Goal: Find contact information: Find contact information

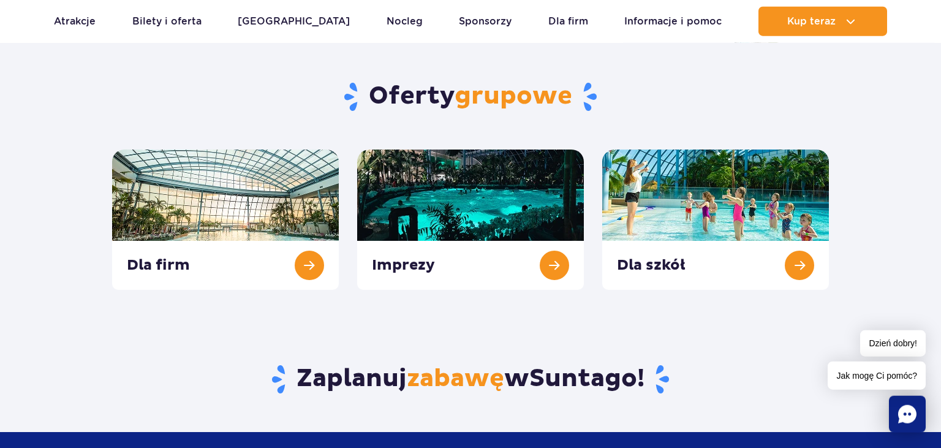
scroll to position [443, 0]
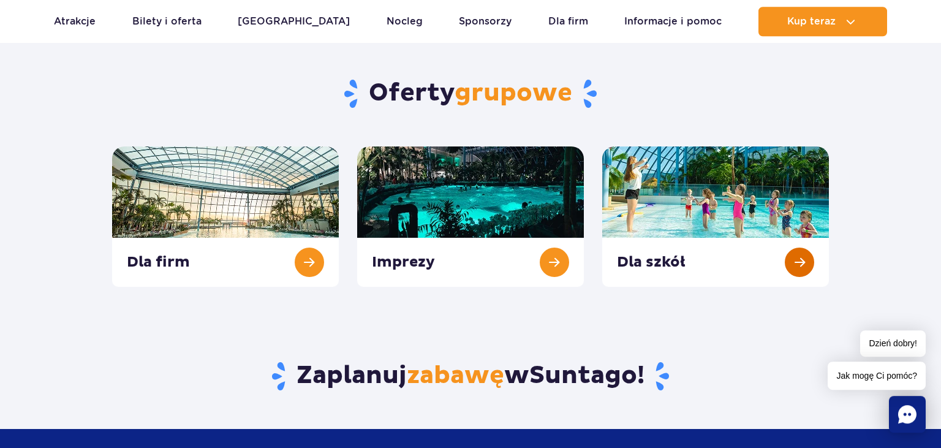
click at [799, 262] on link at bounding box center [715, 216] width 227 height 140
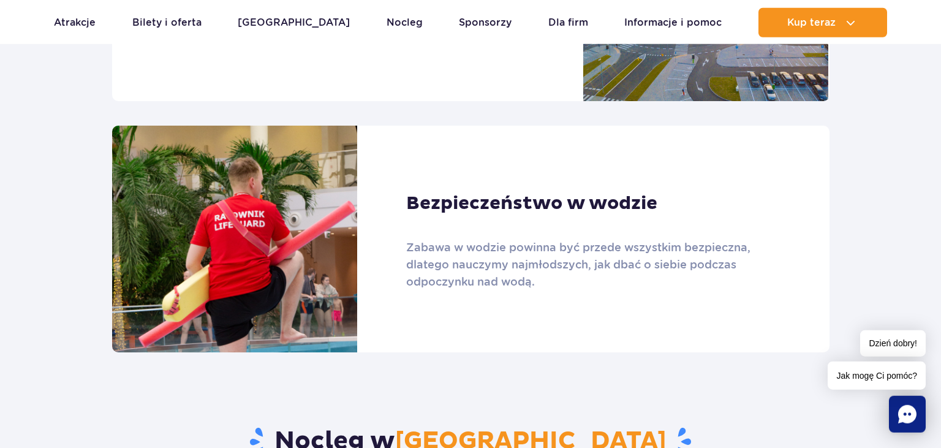
scroll to position [952, 0]
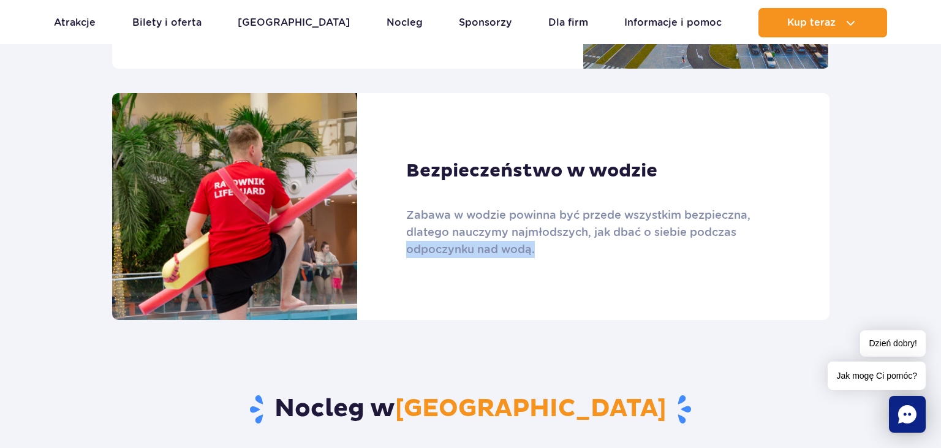
drag, startPoint x: 941, startPoint y: 56, endPoint x: 928, endPoint y: 231, distance: 175.1
click at [928, 231] on section "Programy edukacyjne w [GEOGRAPHIC_DATA] Nowoczesne technologie Dowiecie się, sk…" at bounding box center [470, 13] width 941 height 614
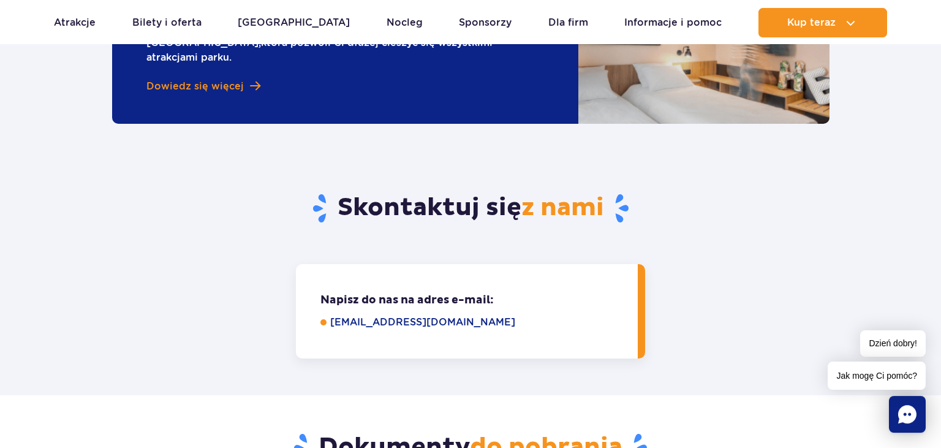
scroll to position [1477, 0]
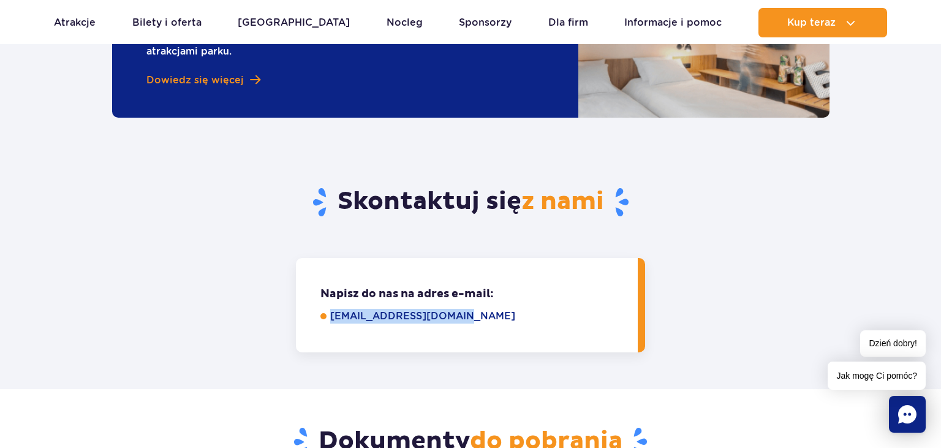
drag, startPoint x: 329, startPoint y: 273, endPoint x: 457, endPoint y: 277, distance: 128.1
click at [457, 309] on li "[EMAIL_ADDRESS][DOMAIN_NAME]" at bounding box center [470, 316] width 300 height 15
copy link "[EMAIL_ADDRESS][DOMAIN_NAME]"
